Goal: Task Accomplishment & Management: Manage account settings

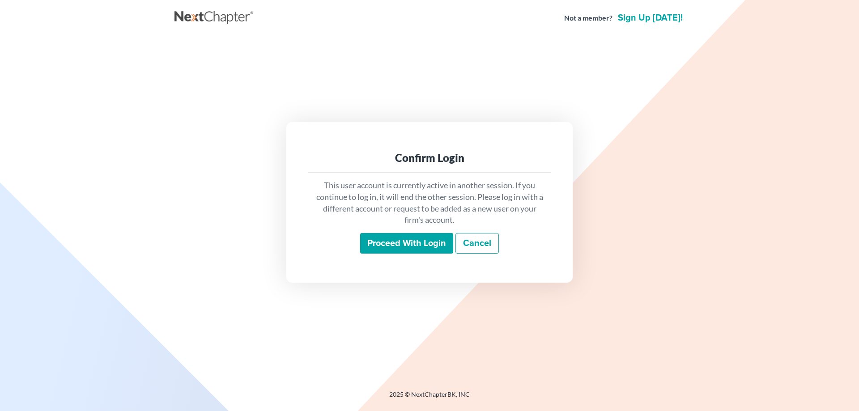
click at [435, 245] on input "Proceed with login" at bounding box center [406, 243] width 93 height 21
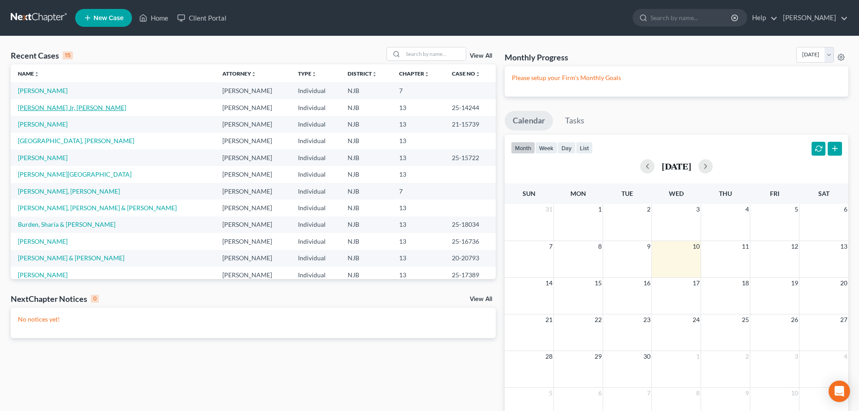
click at [60, 108] on link "Williams Jr, Donald" at bounding box center [72, 108] width 108 height 8
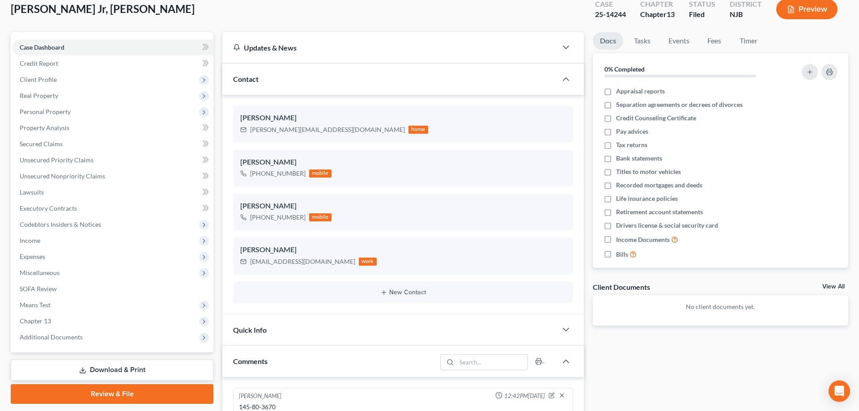
scroll to position [91, 0]
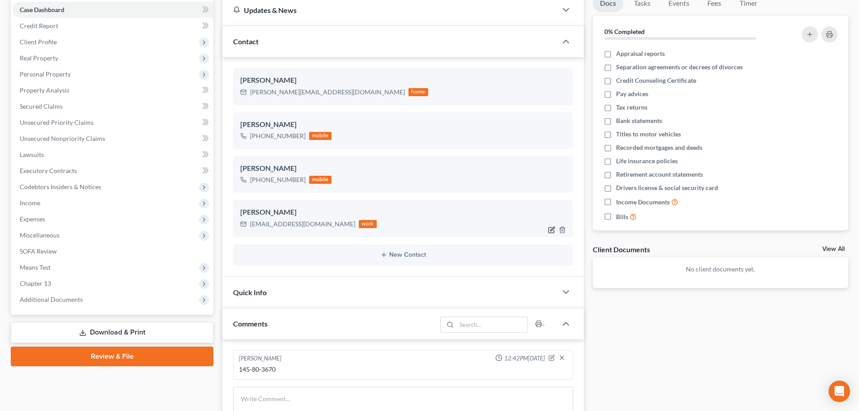
click at [550, 227] on icon "button" at bounding box center [551, 229] width 7 height 7
select select "0"
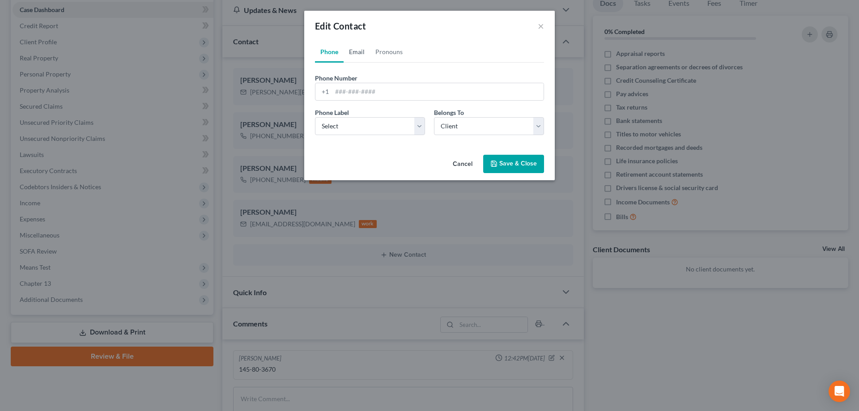
click at [360, 51] on link "Email" at bounding box center [357, 51] width 26 height 21
click at [344, 93] on input "dwilliams1986@icloud.com" at bounding box center [438, 91] width 212 height 17
click at [359, 91] on input "williams1986@icloud.com" at bounding box center [438, 91] width 212 height 17
type input "williamsd1986@icloud.com"
click at [502, 163] on button "Save & Close" at bounding box center [513, 164] width 61 height 19
